Goal: Find contact information

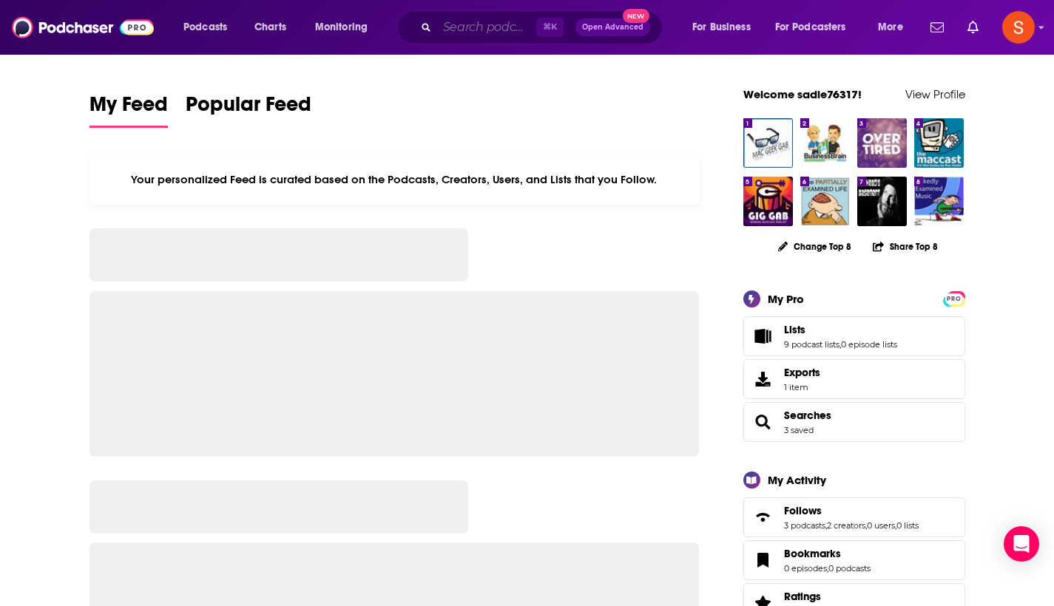
click at [469, 28] on input "Search podcasts, credits, & more..." at bounding box center [486, 28] width 99 height 24
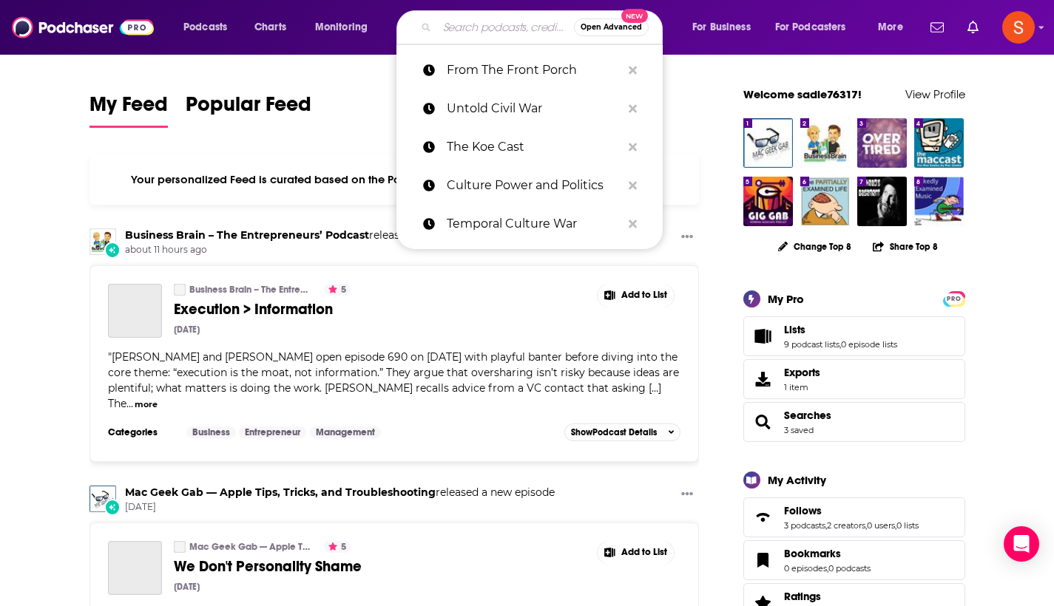
paste input "Authority Hacker"
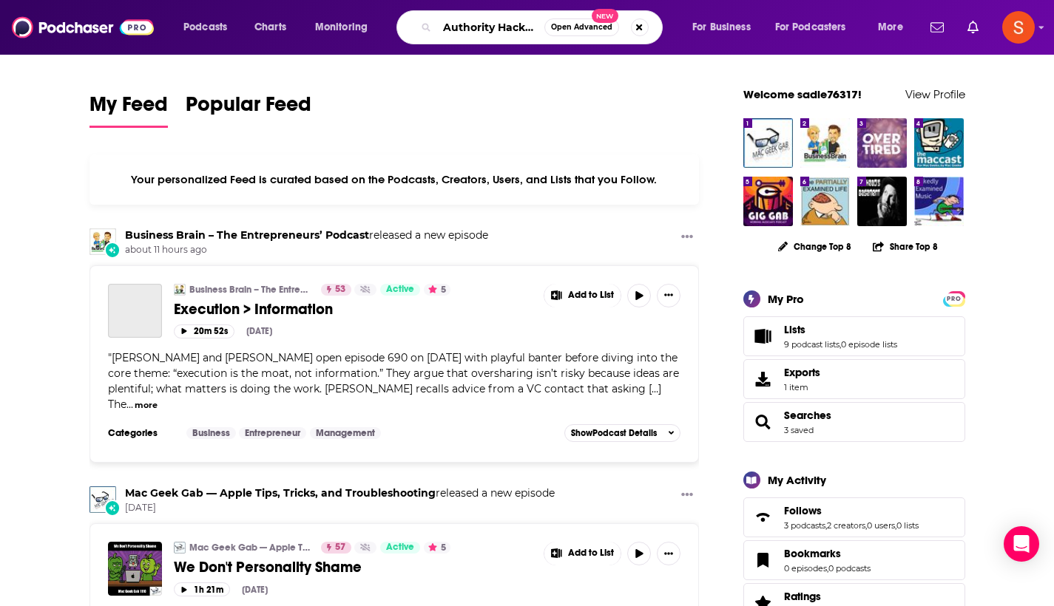
type input "Authority Hacker"
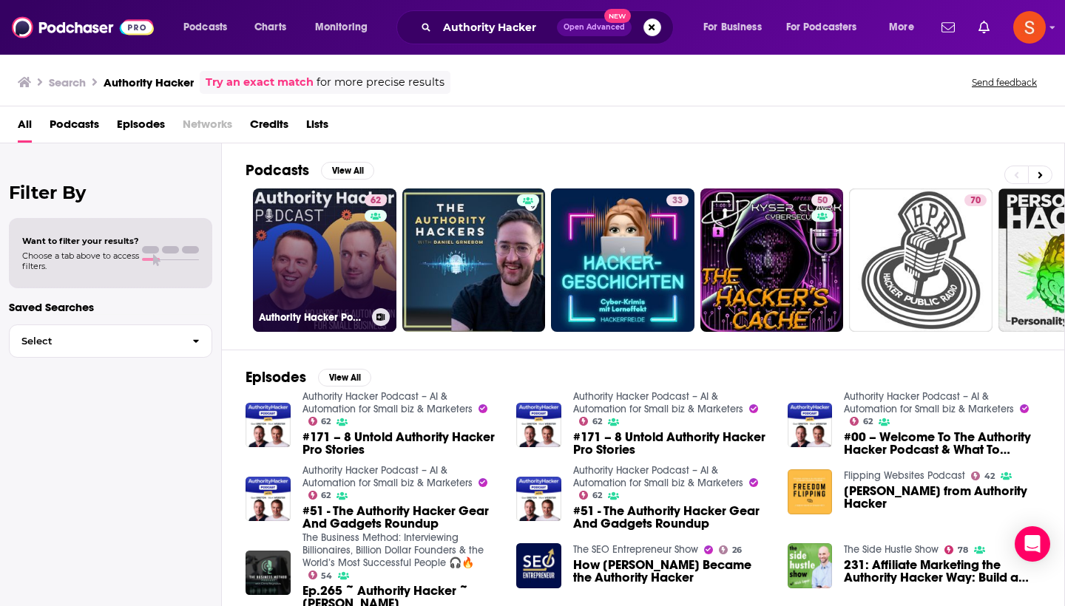
click at [297, 228] on link "62 Authority Hacker Podcast – AI & Automation for Small biz & Marketers" at bounding box center [324, 260] width 143 height 143
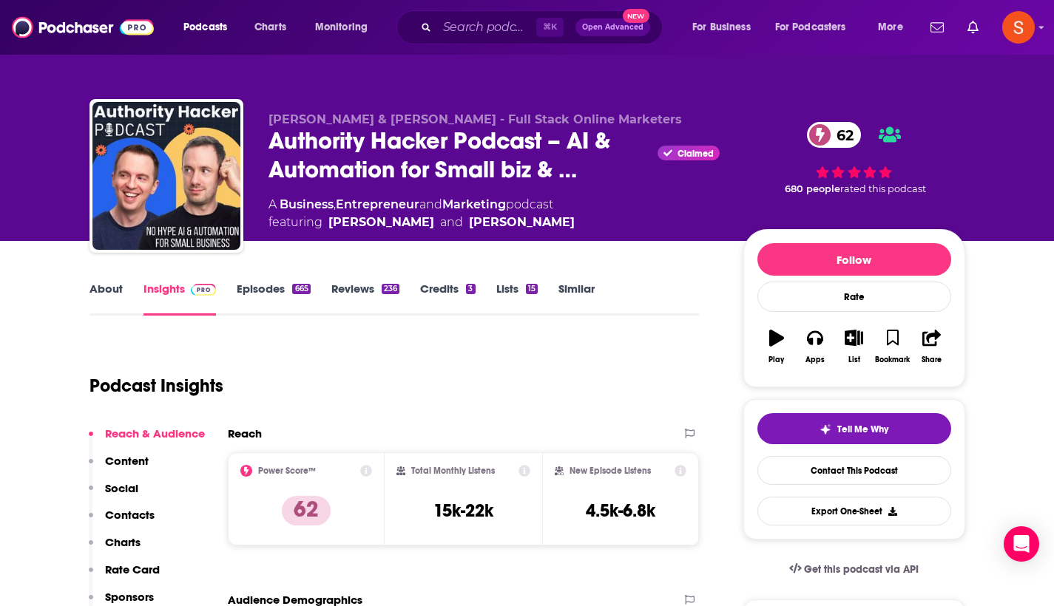
click at [146, 519] on p "Contacts" at bounding box center [130, 515] width 50 height 14
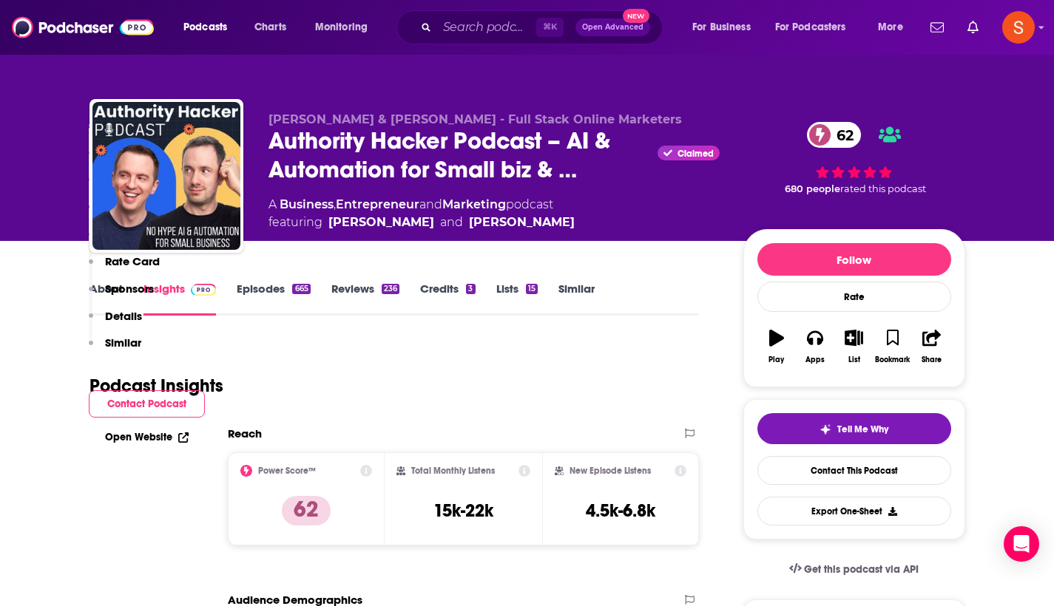
scroll to position [1302, 0]
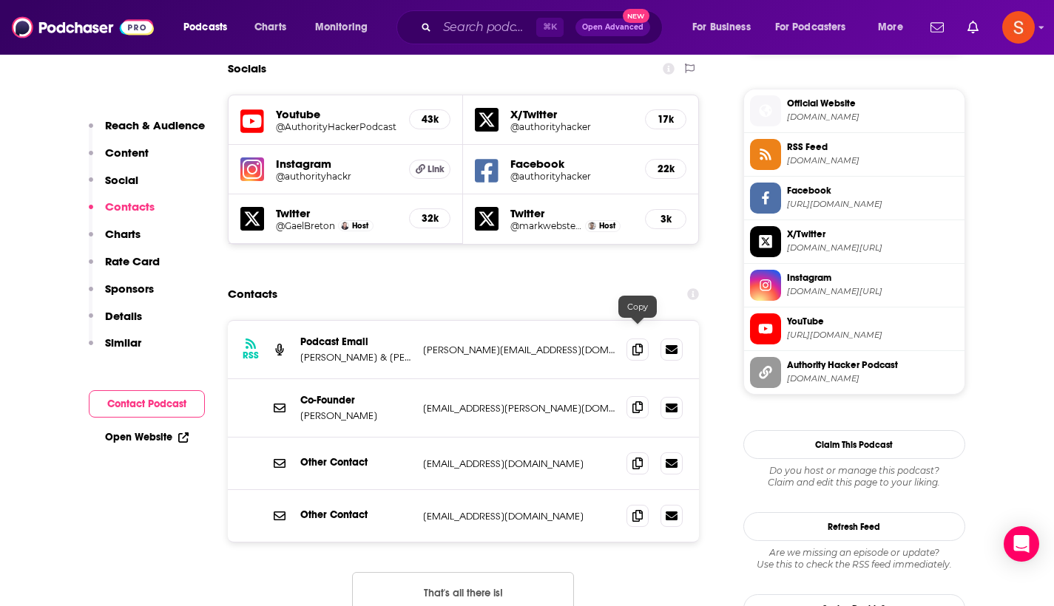
click at [639, 402] on icon at bounding box center [637, 408] width 10 height 12
click at [485, 25] on input "Search podcasts, credits, & more..." at bounding box center [486, 28] width 99 height 24
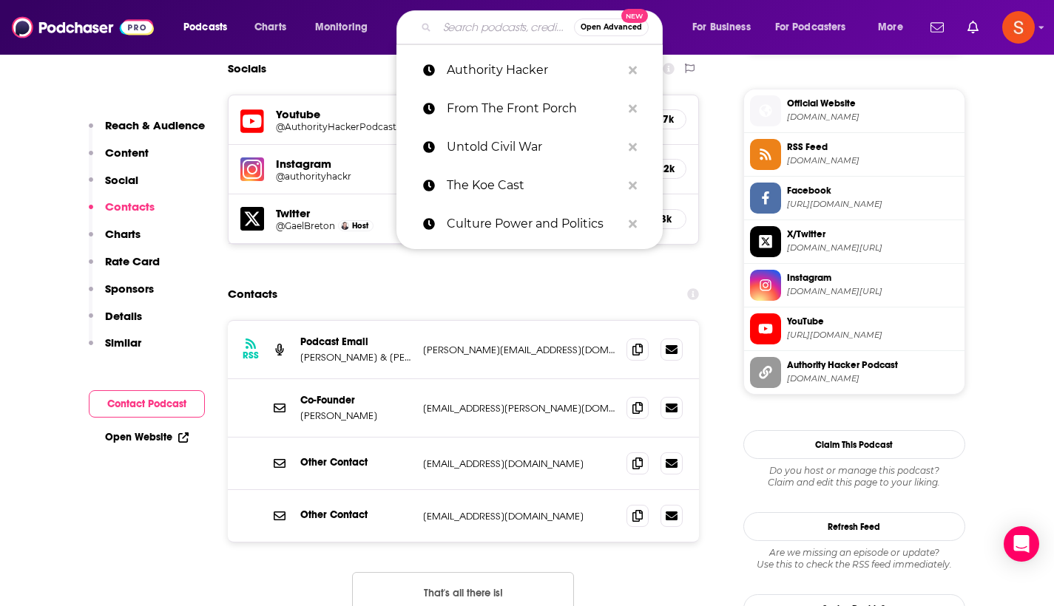
paste input "The Napoleonic Wars"
type input "The Napoleonic Wars"
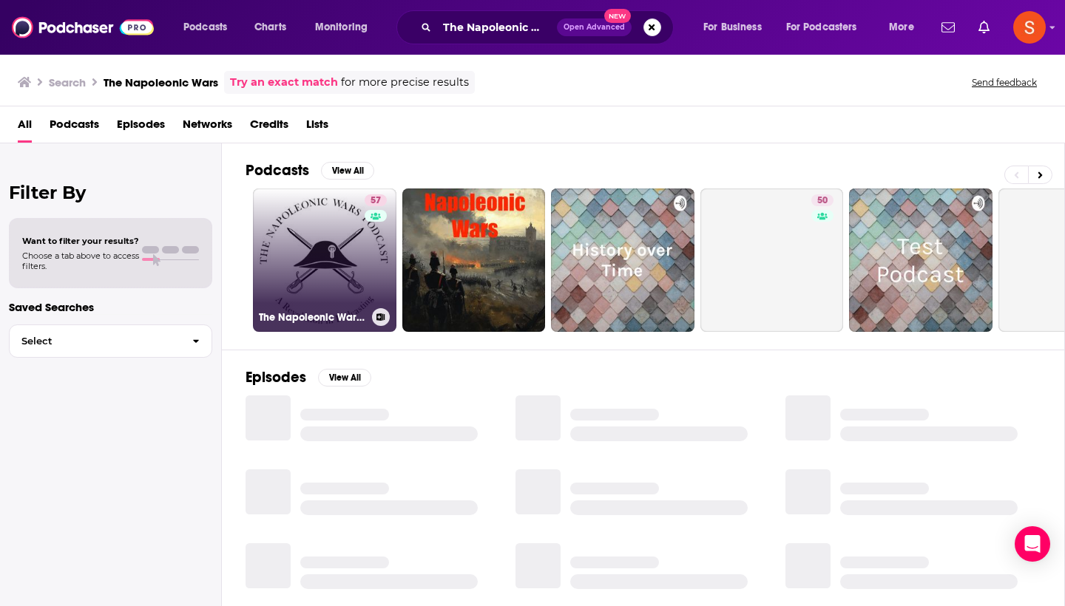
click at [342, 200] on link "57 The Napoleonic Wars Podcast" at bounding box center [324, 260] width 143 height 143
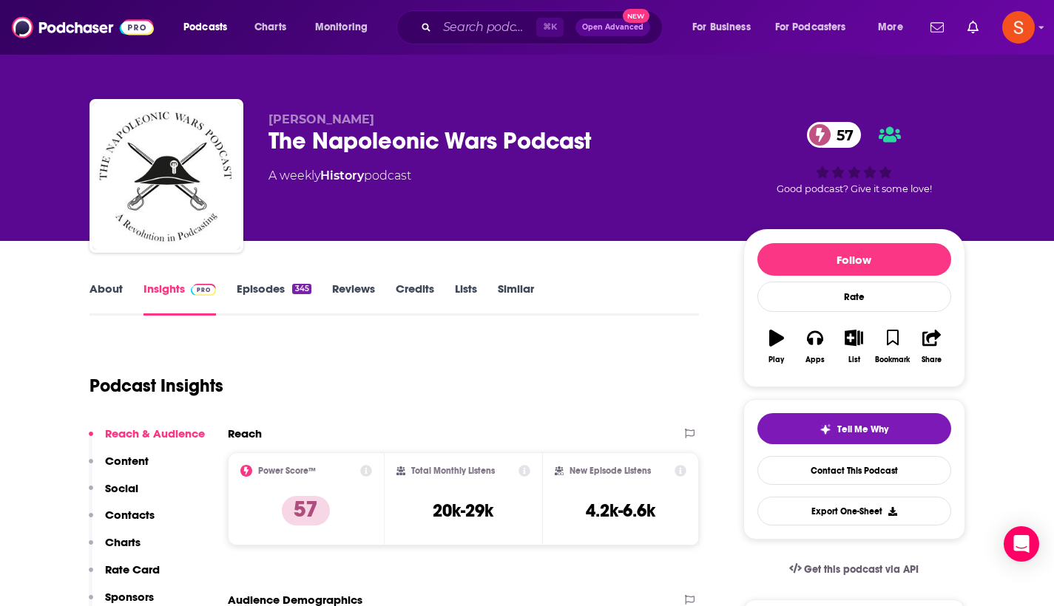
click at [147, 521] on p "Contacts" at bounding box center [130, 515] width 50 height 14
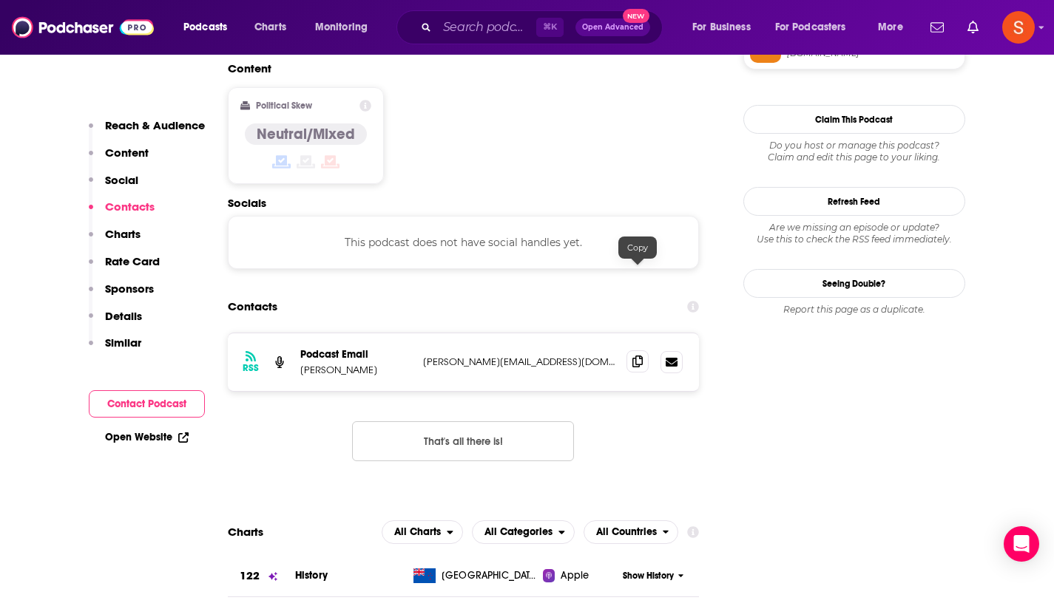
click at [638, 351] on span at bounding box center [637, 362] width 22 height 22
